Goal: Transaction & Acquisition: Book appointment/travel/reservation

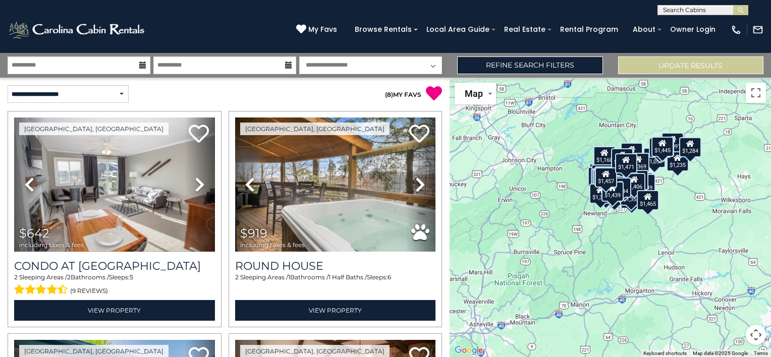
select select "*"
select select "*********"
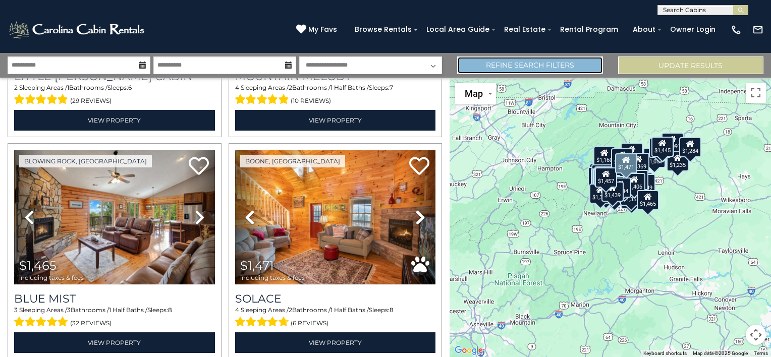
click at [492, 68] on link "Refine Search Filters" at bounding box center [529, 66] width 145 height 18
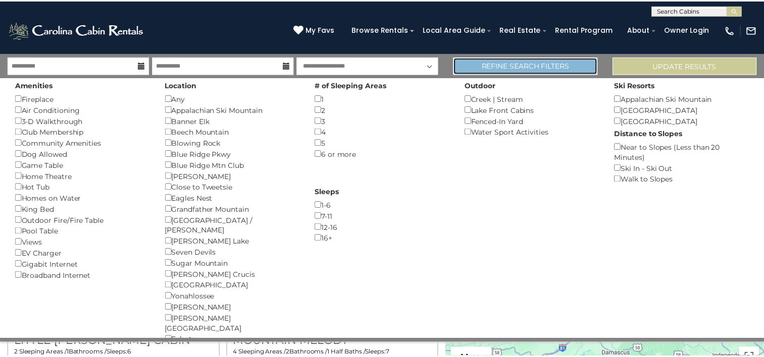
scroll to position [6376, 0]
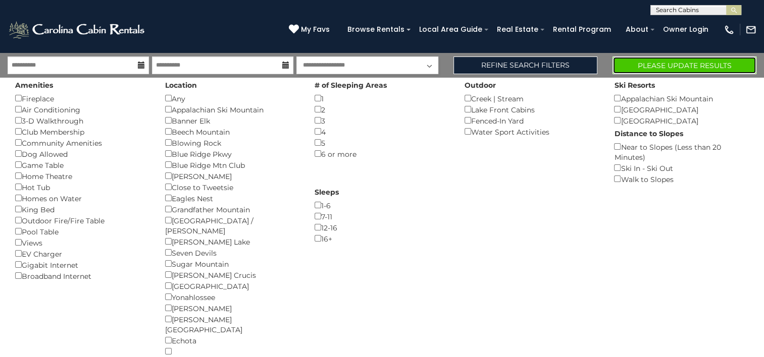
click at [656, 68] on button "Please Update Results" at bounding box center [684, 66] width 144 height 18
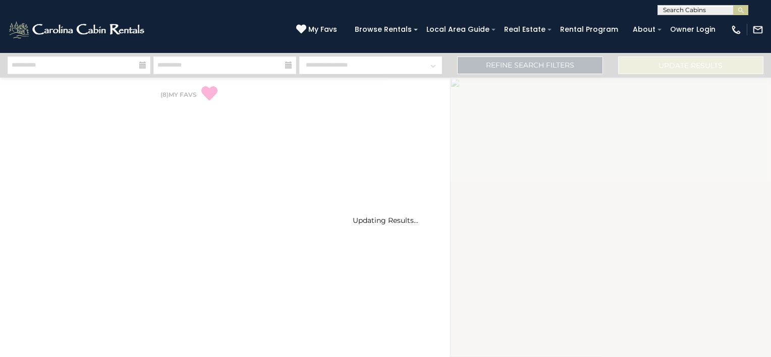
select select "*"
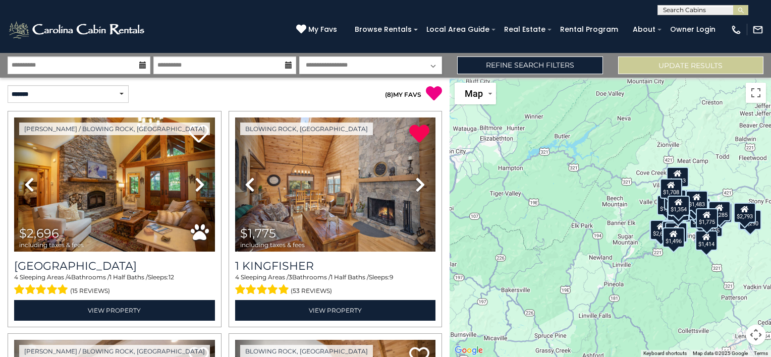
click at [298, 96] on p "( 8 ) MY FAVS" at bounding box center [334, 93] width 218 height 17
click at [337, 29] on span "My Favs" at bounding box center [322, 29] width 29 height 11
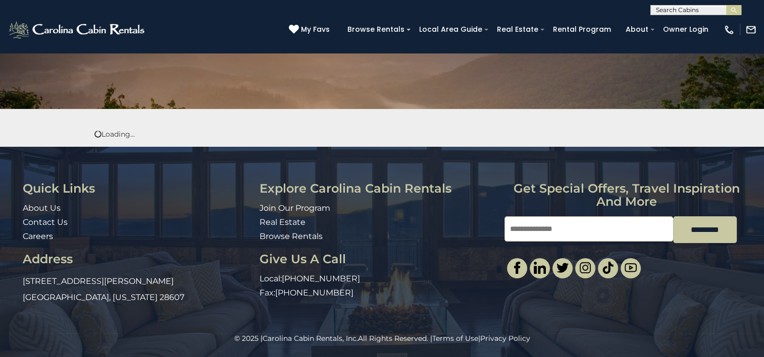
scroll to position [122, 0]
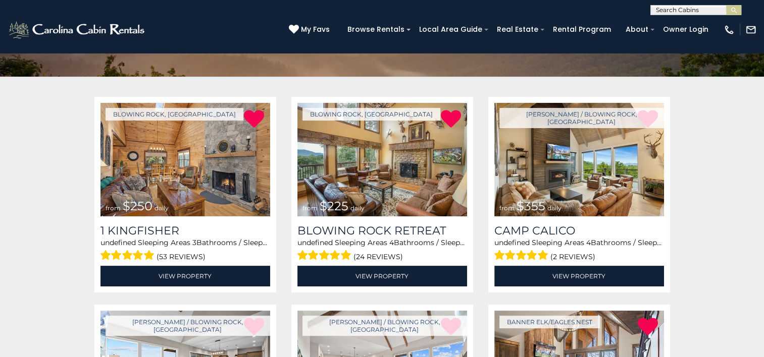
scroll to position [151, 0]
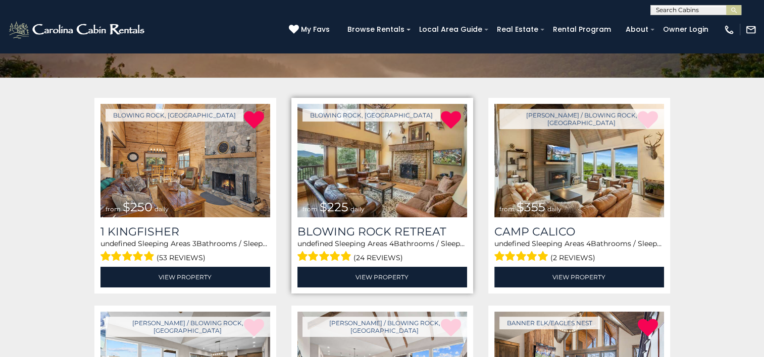
click at [404, 164] on img at bounding box center [382, 161] width 170 height 114
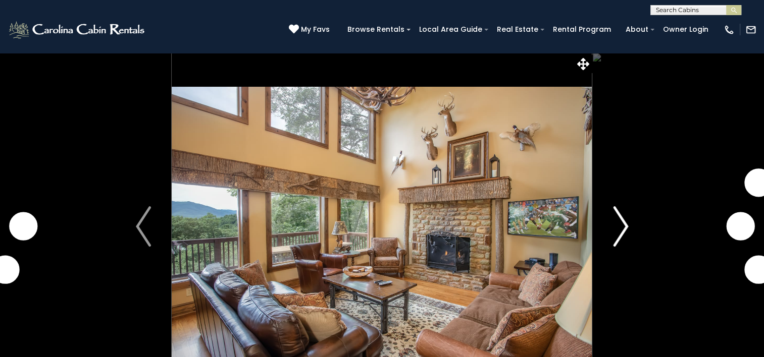
scroll to position [50, 0]
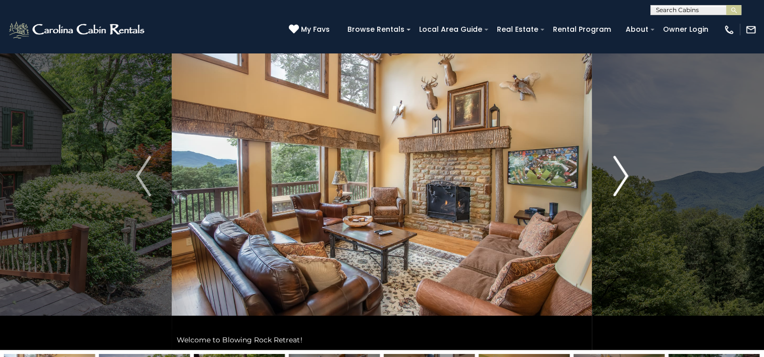
click at [621, 176] on img "Next" at bounding box center [620, 176] width 15 height 40
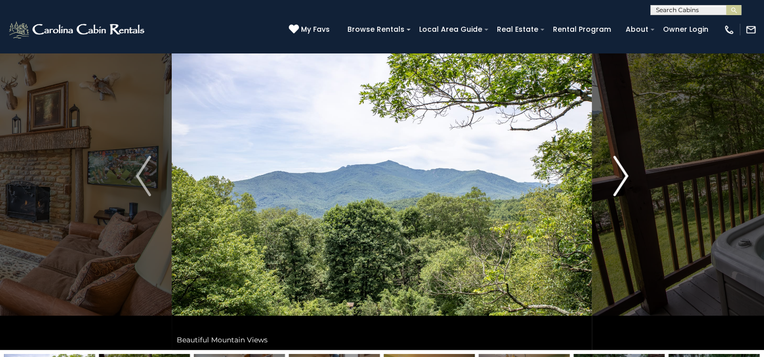
click at [621, 176] on img "Next" at bounding box center [620, 176] width 15 height 40
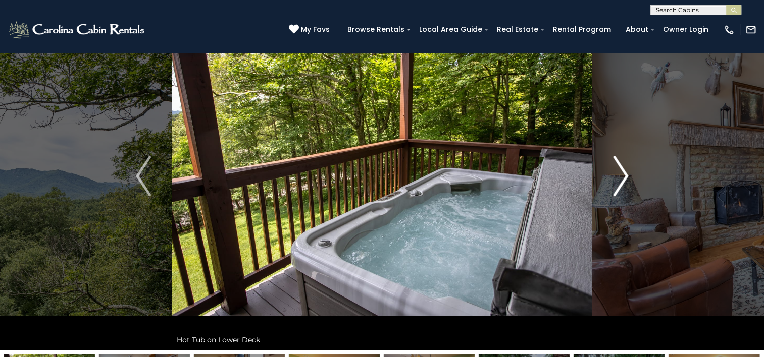
click at [621, 176] on img "Next" at bounding box center [620, 176] width 15 height 40
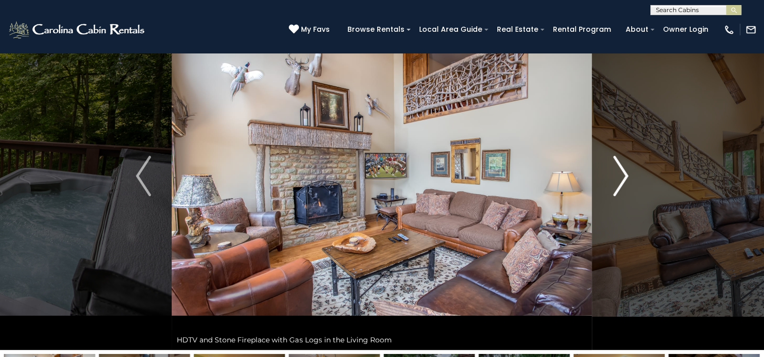
click at [621, 176] on img "Next" at bounding box center [620, 176] width 15 height 40
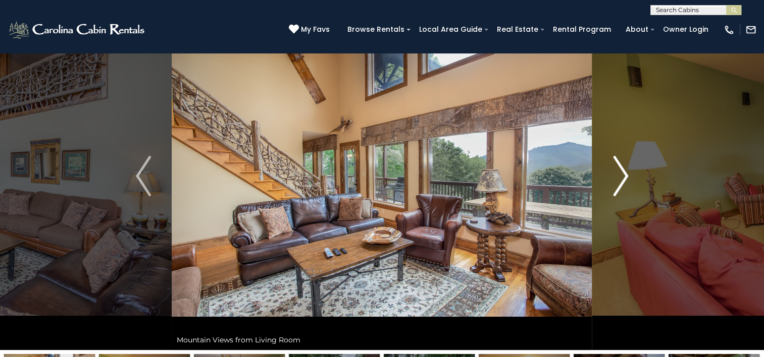
click at [621, 176] on img "Next" at bounding box center [620, 176] width 15 height 40
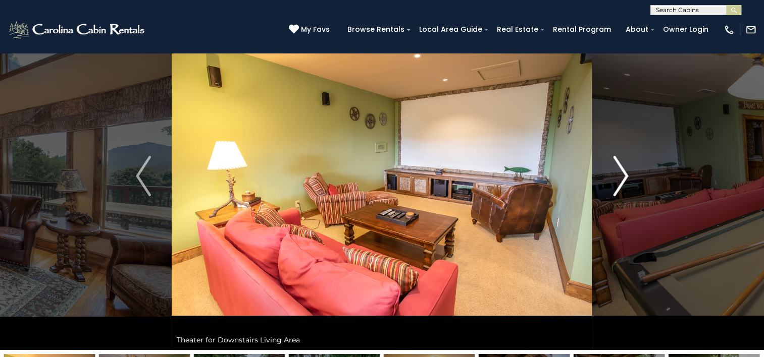
click at [621, 176] on img "Next" at bounding box center [620, 176] width 15 height 40
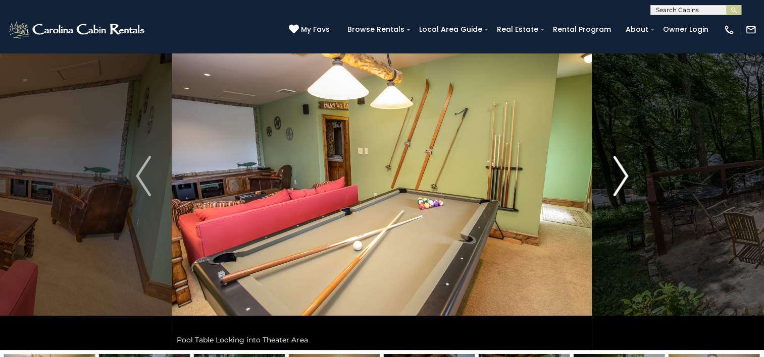
click at [621, 176] on img "Next" at bounding box center [620, 176] width 15 height 40
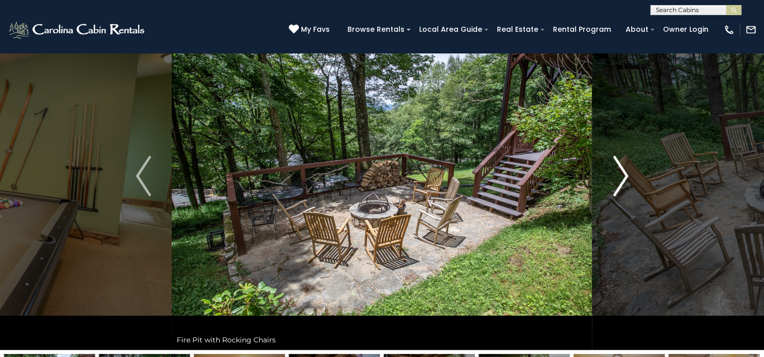
click at [621, 176] on img "Next" at bounding box center [620, 176] width 15 height 40
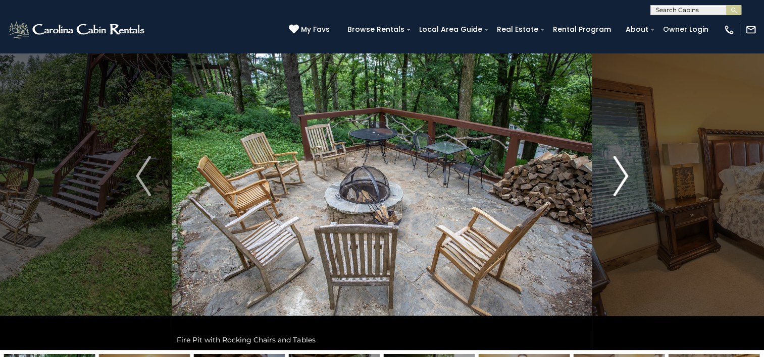
click at [621, 176] on img "Next" at bounding box center [620, 176] width 15 height 40
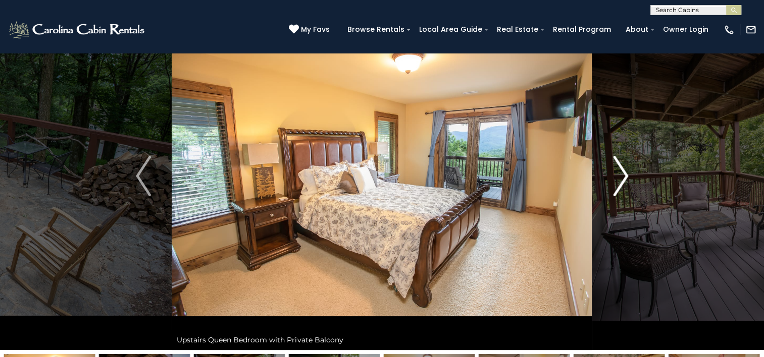
click at [621, 176] on img "Next" at bounding box center [620, 176] width 15 height 40
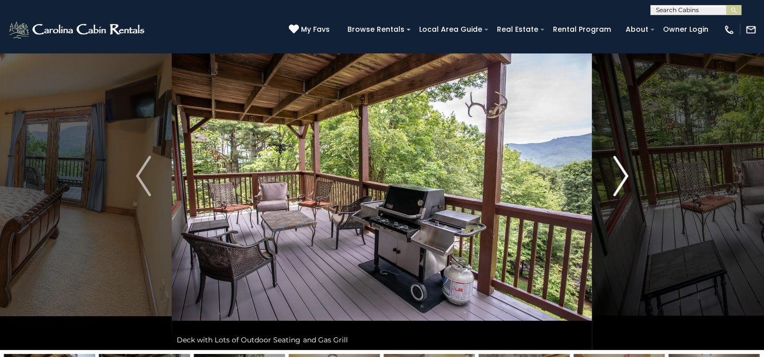
click at [621, 176] on img "Next" at bounding box center [620, 176] width 15 height 40
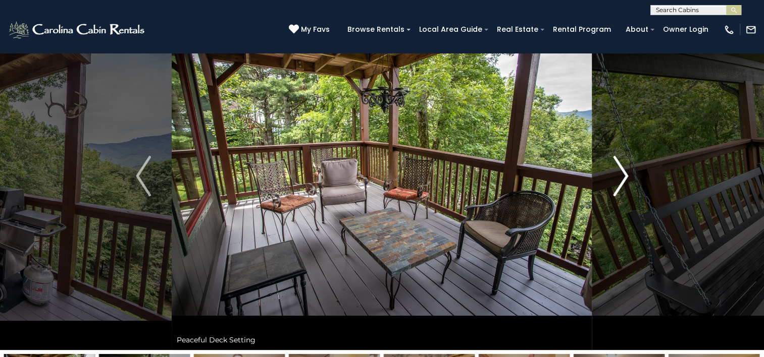
click at [621, 176] on img "Next" at bounding box center [620, 176] width 15 height 40
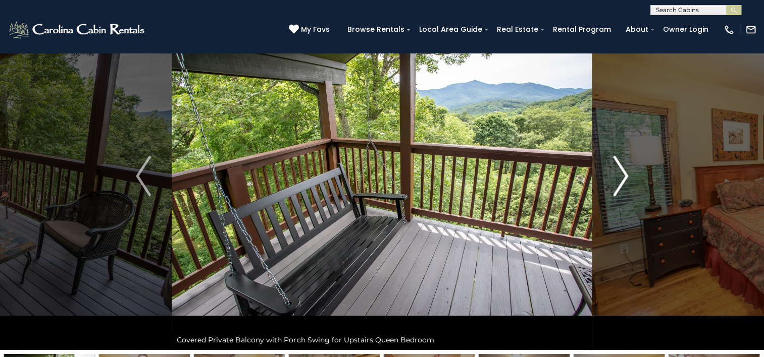
click at [621, 176] on img "Next" at bounding box center [620, 176] width 15 height 40
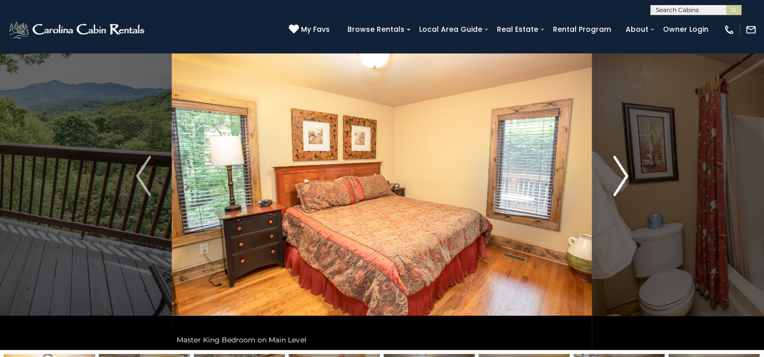
click at [621, 176] on img "Next" at bounding box center [620, 176] width 15 height 40
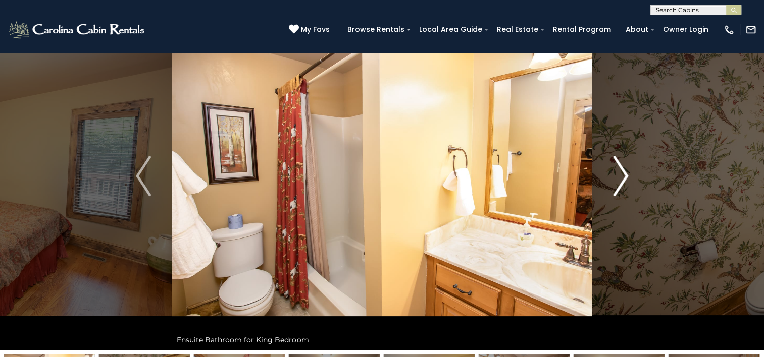
click at [621, 176] on img "Next" at bounding box center [620, 176] width 15 height 40
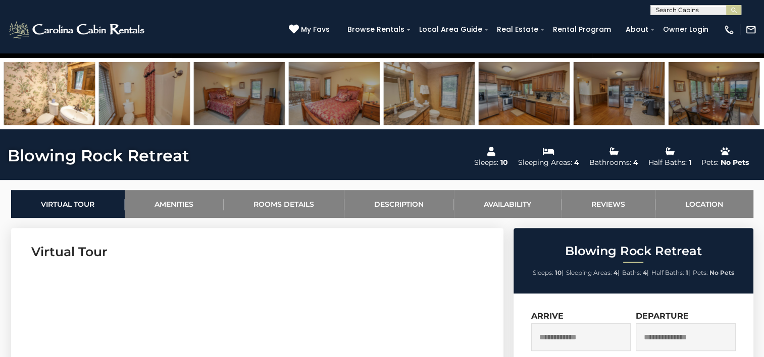
scroll to position [353, 0]
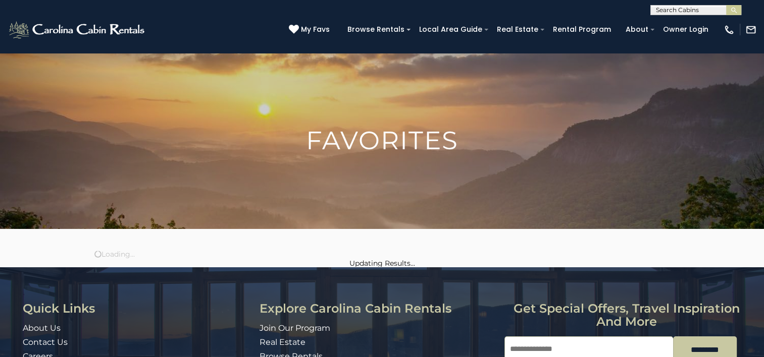
scroll to position [122, 0]
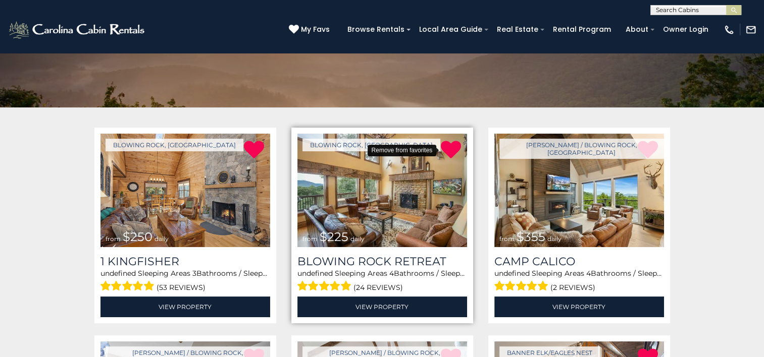
click at [449, 147] on icon at bounding box center [451, 150] width 20 height 20
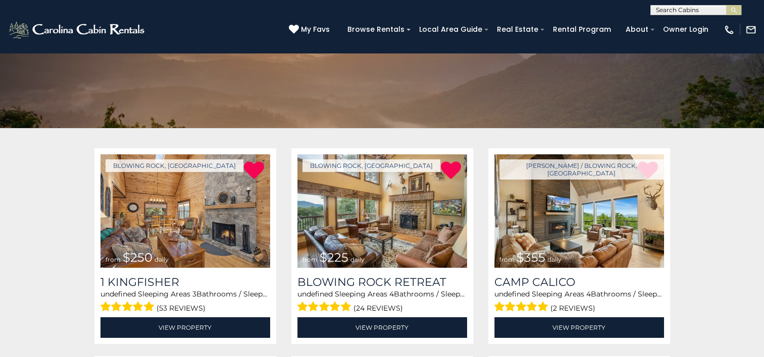
scroll to position [151, 0]
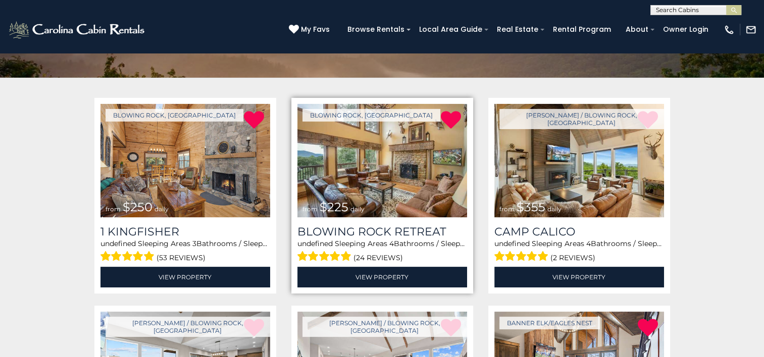
click at [395, 156] on img at bounding box center [382, 161] width 170 height 114
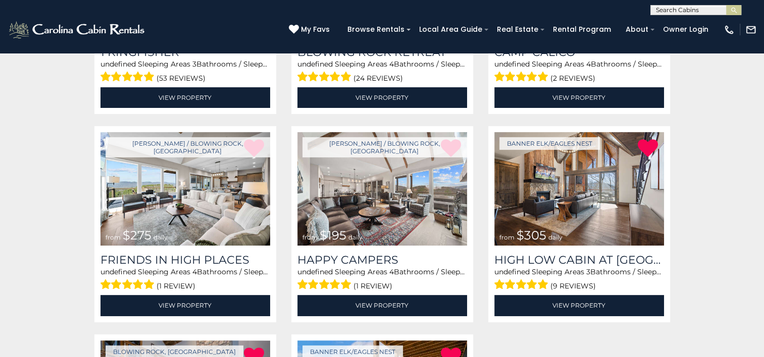
scroll to position [353, 0]
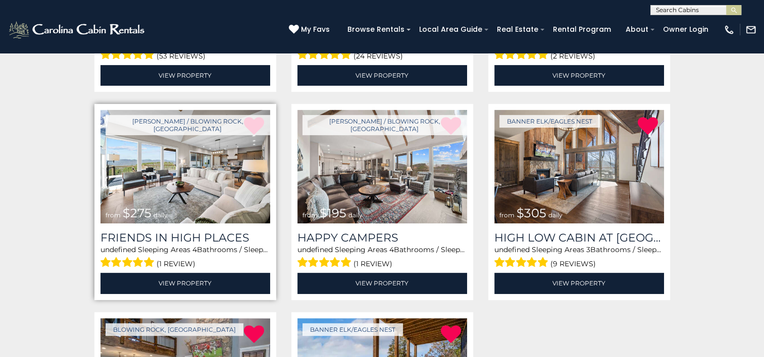
click at [178, 174] on img at bounding box center [185, 167] width 170 height 114
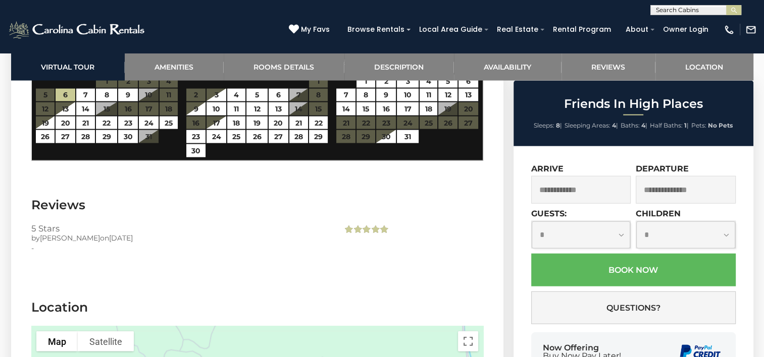
scroll to position [2332, 0]
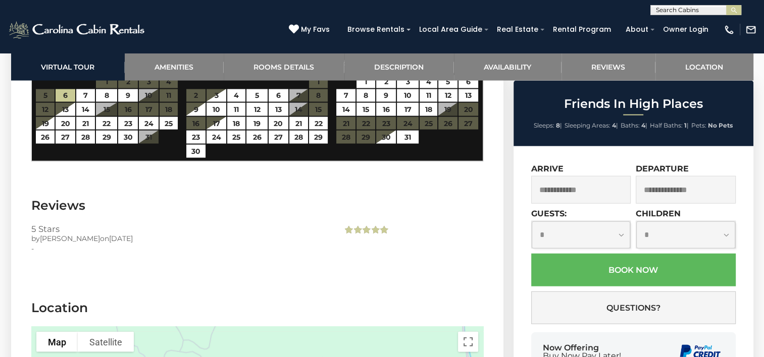
click at [596, 196] on input "text" at bounding box center [581, 190] width 100 height 28
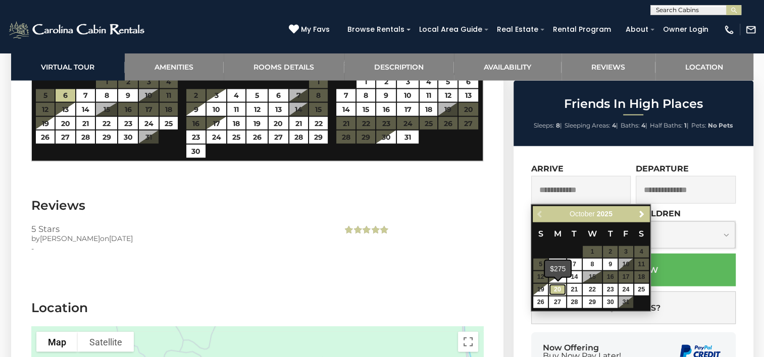
click at [559, 287] on link "20" at bounding box center [557, 290] width 17 height 12
type input "**********"
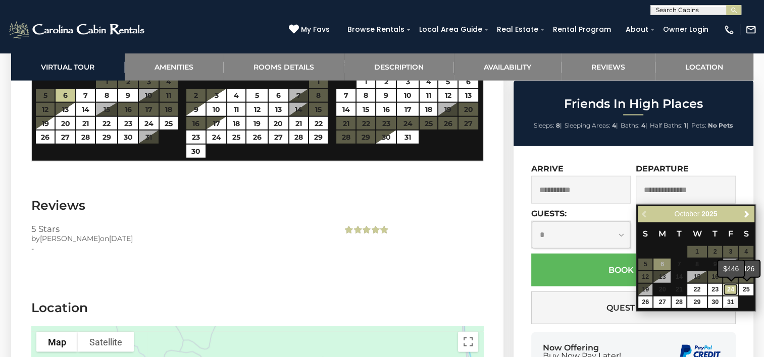
click at [734, 286] on link "24" at bounding box center [730, 290] width 15 height 12
type input "**********"
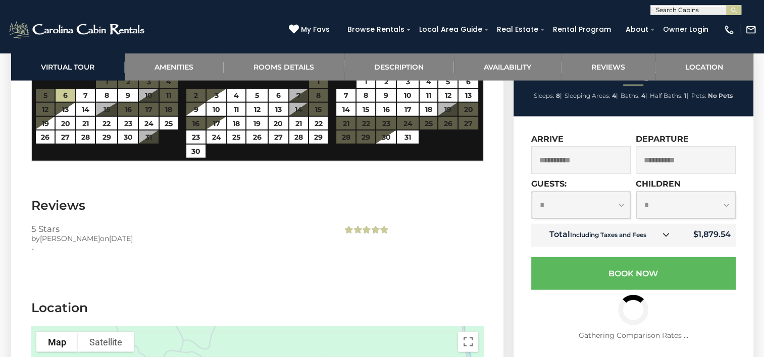
click at [667, 231] on icon at bounding box center [665, 234] width 7 height 7
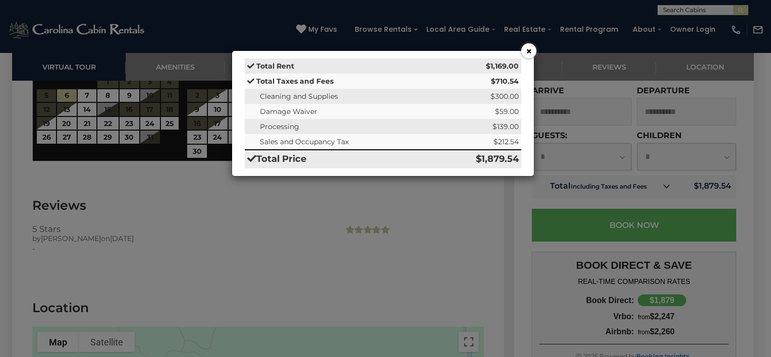
click at [530, 49] on button "×" at bounding box center [528, 50] width 15 height 15
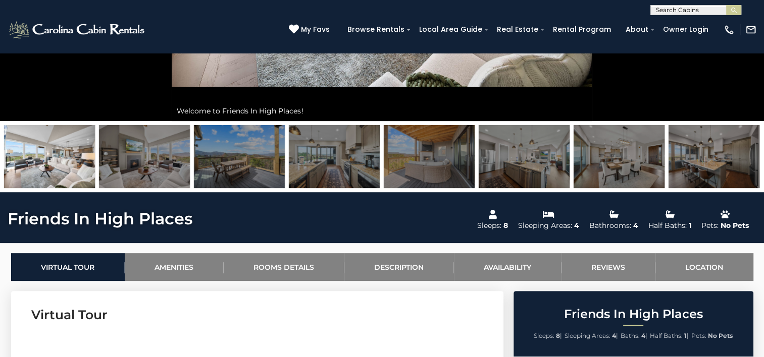
scroll to position [263, 0]
